Goal: Transaction & Acquisition: Download file/media

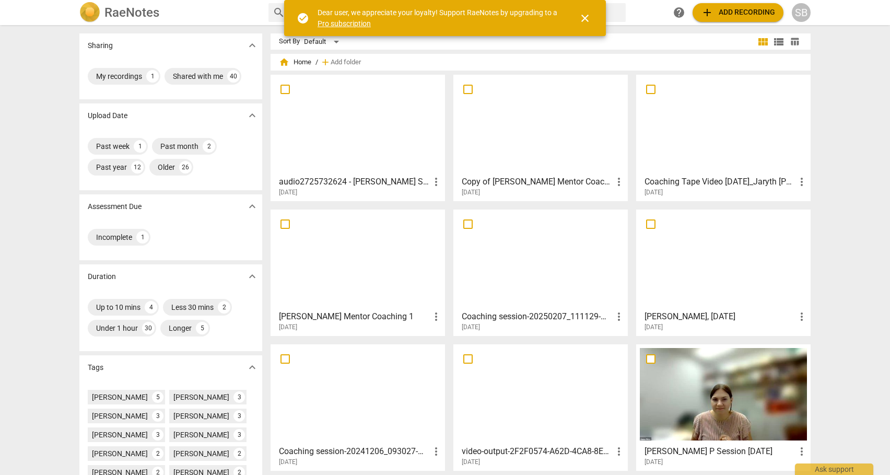
click at [382, 147] on div at bounding box center [357, 124] width 167 height 92
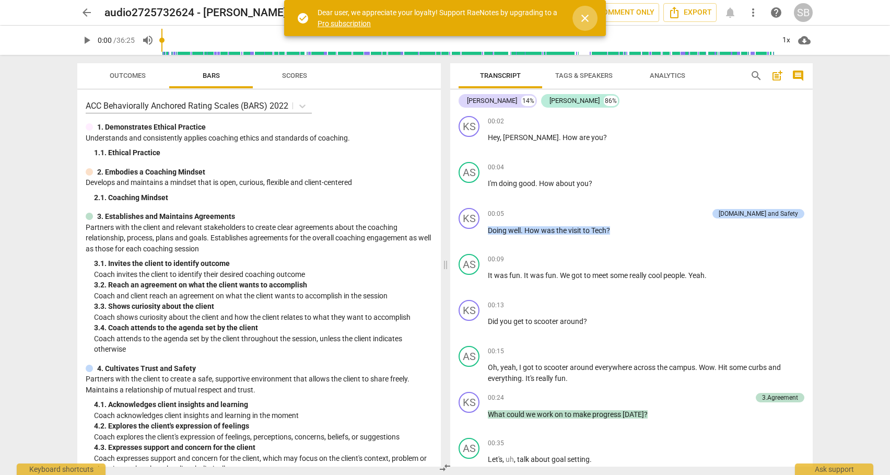
click at [589, 22] on span "close" at bounding box center [585, 18] width 13 height 13
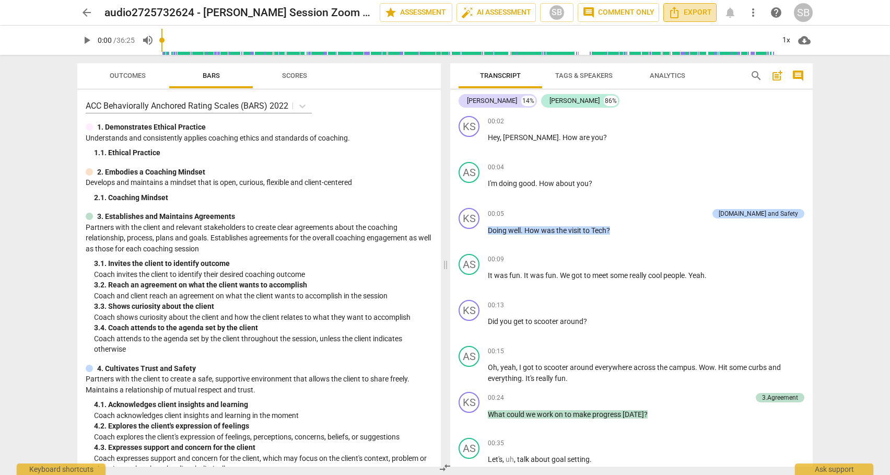
click at [679, 14] on icon "Export" at bounding box center [674, 12] width 13 height 13
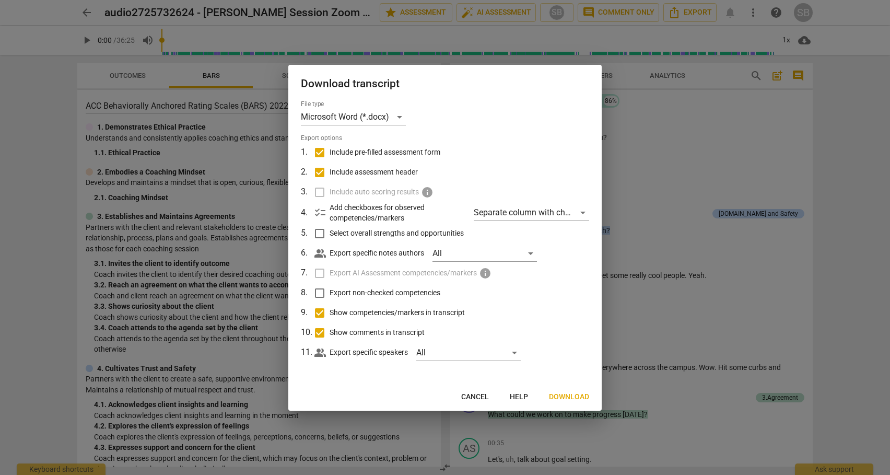
click at [480, 397] on span "Cancel" at bounding box center [475, 397] width 28 height 10
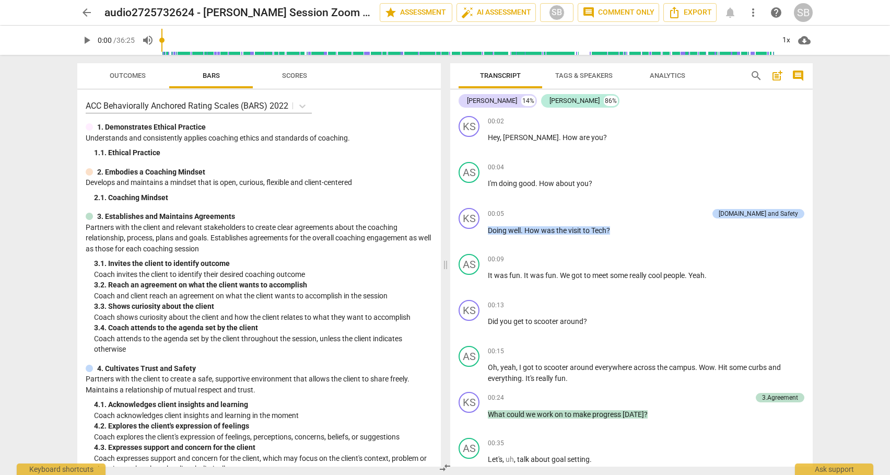
click at [854, 392] on div "arrow_back audio2725732624 - [PERSON_NAME] Session Zoom Recording - KLC KS star…" at bounding box center [445, 237] width 890 height 475
click at [687, 11] on span "Export" at bounding box center [690, 12] width 44 height 13
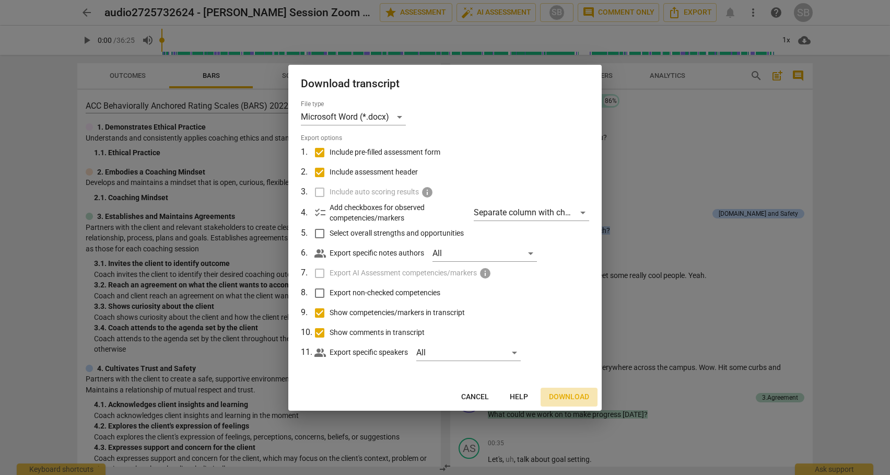
click at [563, 396] on span "Download" at bounding box center [569, 397] width 40 height 10
